Goal: Task Accomplishment & Management: Use online tool/utility

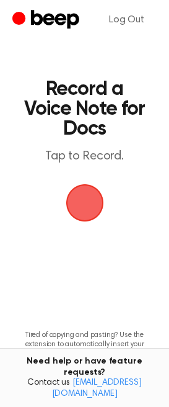
click at [85, 196] on span "button" at bounding box center [85, 203] width 35 height 35
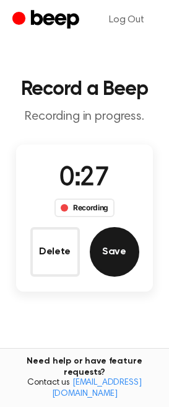
click at [122, 253] on button "Save" at bounding box center [115, 252] width 50 height 50
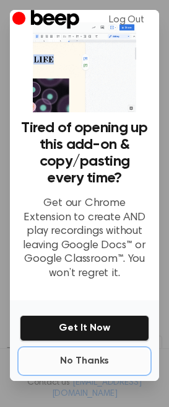
click at [78, 354] on button "No Thanks" at bounding box center [85, 361] width 130 height 25
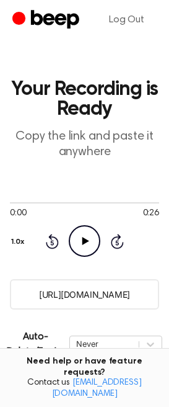
click at [94, 297] on input "[URL][DOMAIN_NAME]" at bounding box center [85, 294] width 150 height 30
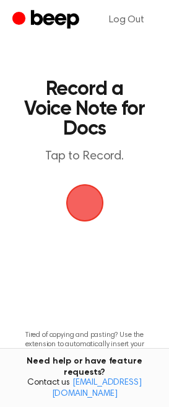
click at [91, 202] on span "button" at bounding box center [85, 203] width 35 height 35
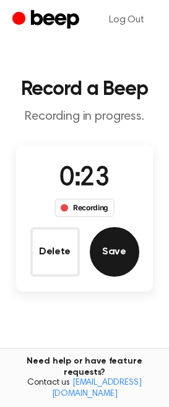
click at [112, 248] on button "Save" at bounding box center [115, 252] width 50 height 50
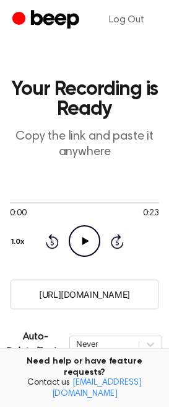
click at [92, 296] on input "https://beep.audio/esMth89" at bounding box center [85, 294] width 150 height 30
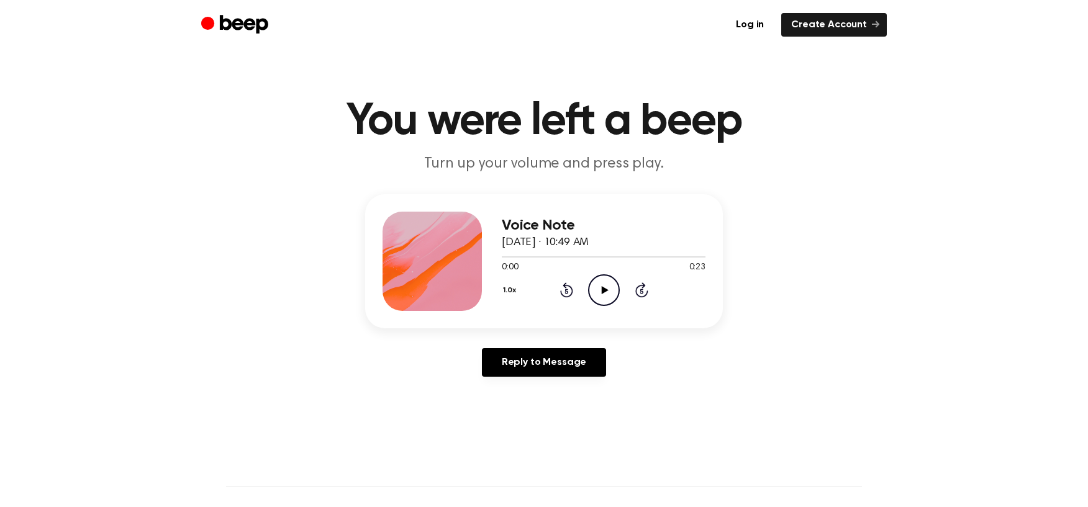
click at [593, 292] on icon "Play Audio" at bounding box center [604, 290] width 32 height 32
